Goal: Transaction & Acquisition: Book appointment/travel/reservation

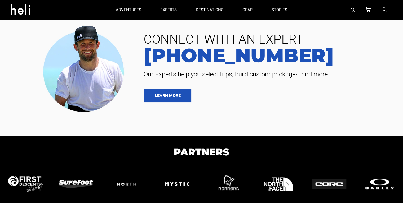
type input "Heli Skiing"
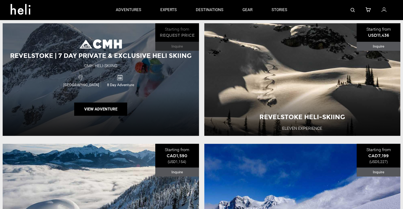
scroll to position [265, 0]
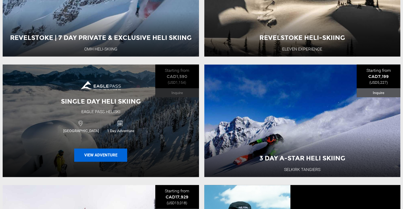
click at [101, 157] on button "View Adventure" at bounding box center [100, 155] width 53 height 13
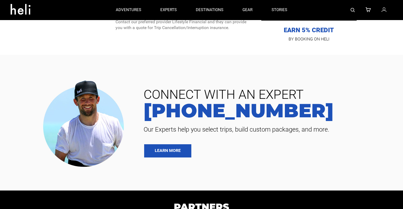
scroll to position [204, 0]
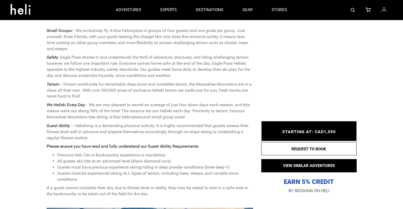
click at [90, 157] on li "Previous Heli, Cat or Backcountry experience is mandatory" at bounding box center [155, 155] width 196 height 6
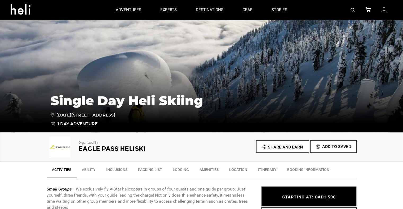
scroll to position [0, 0]
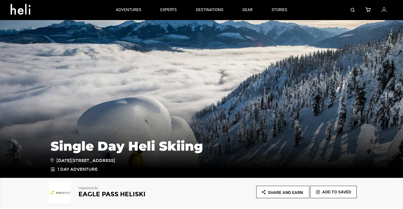
type input "Heli Skiing"
